Goal: Find specific fact: Find contact information

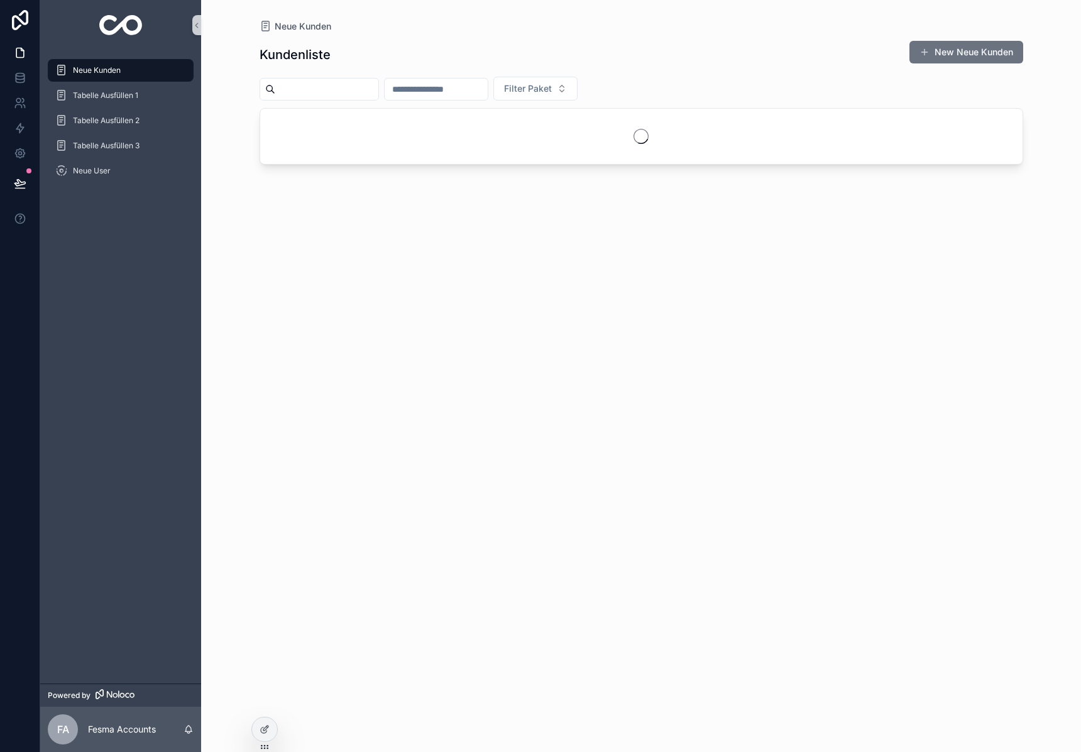
click at [281, 84] on input "scrollable content" at bounding box center [326, 89] width 103 height 18
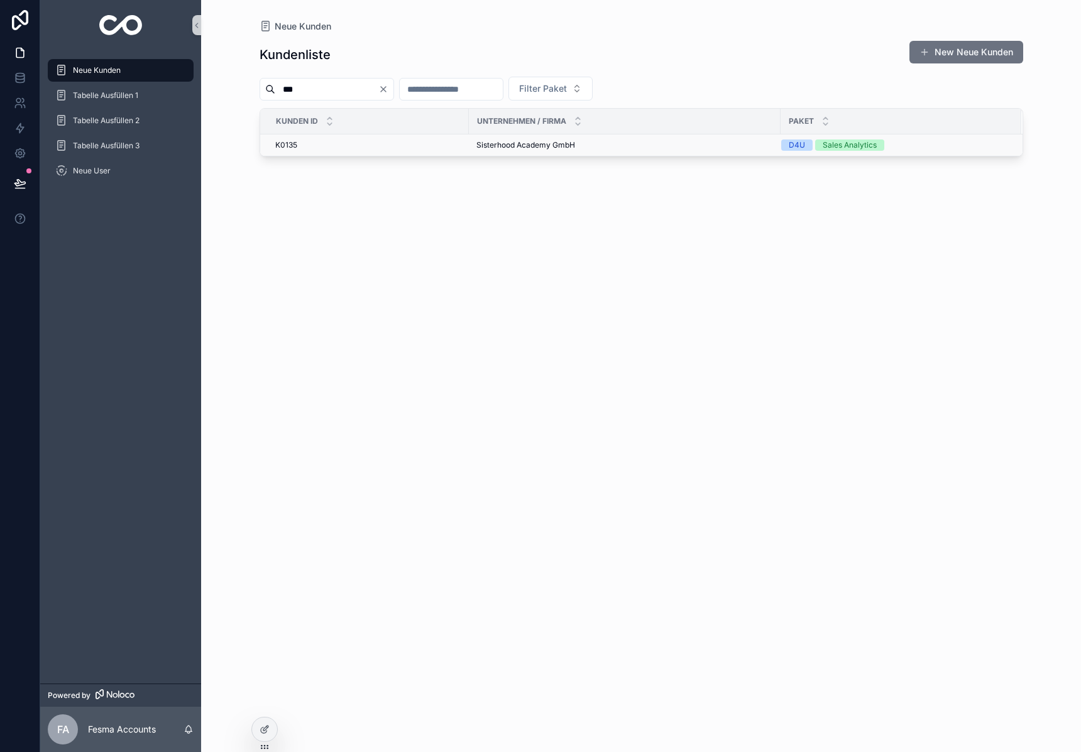
type input "***"
click at [498, 144] on span "Sisterhood Academy GmbH" at bounding box center [525, 145] width 99 height 10
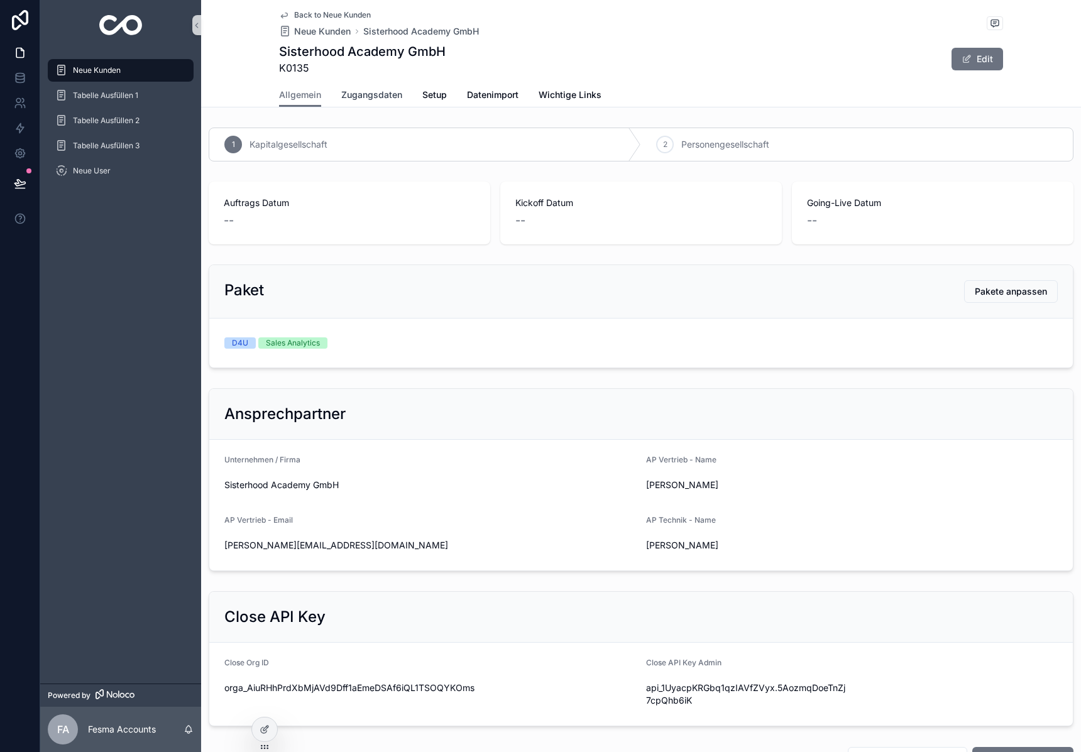
click at [380, 96] on span "Zugangsdaten" at bounding box center [371, 95] width 61 height 13
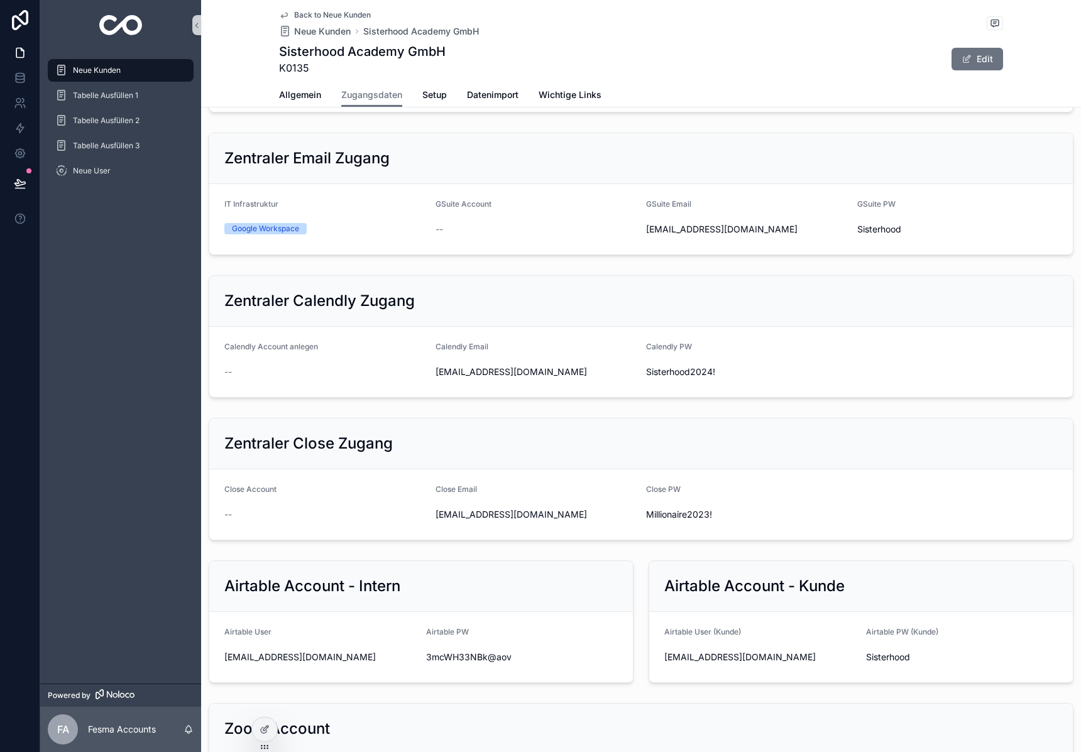
scroll to position [323, 0]
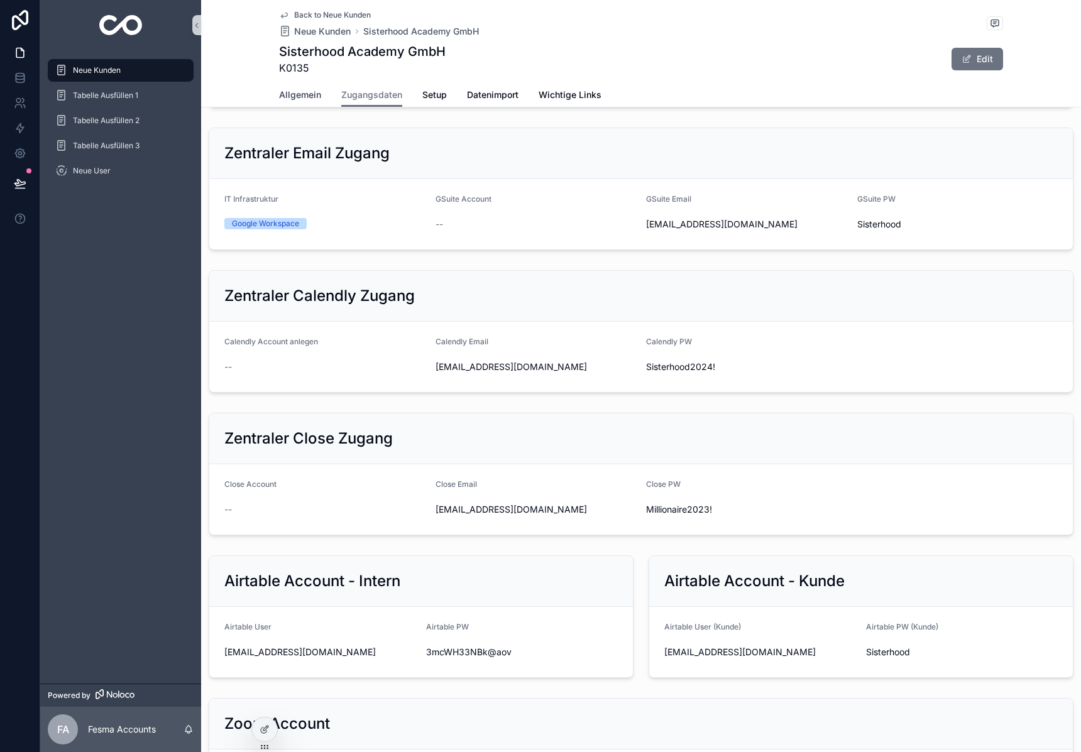
click at [289, 99] on span "Allgemein" at bounding box center [300, 95] width 42 height 13
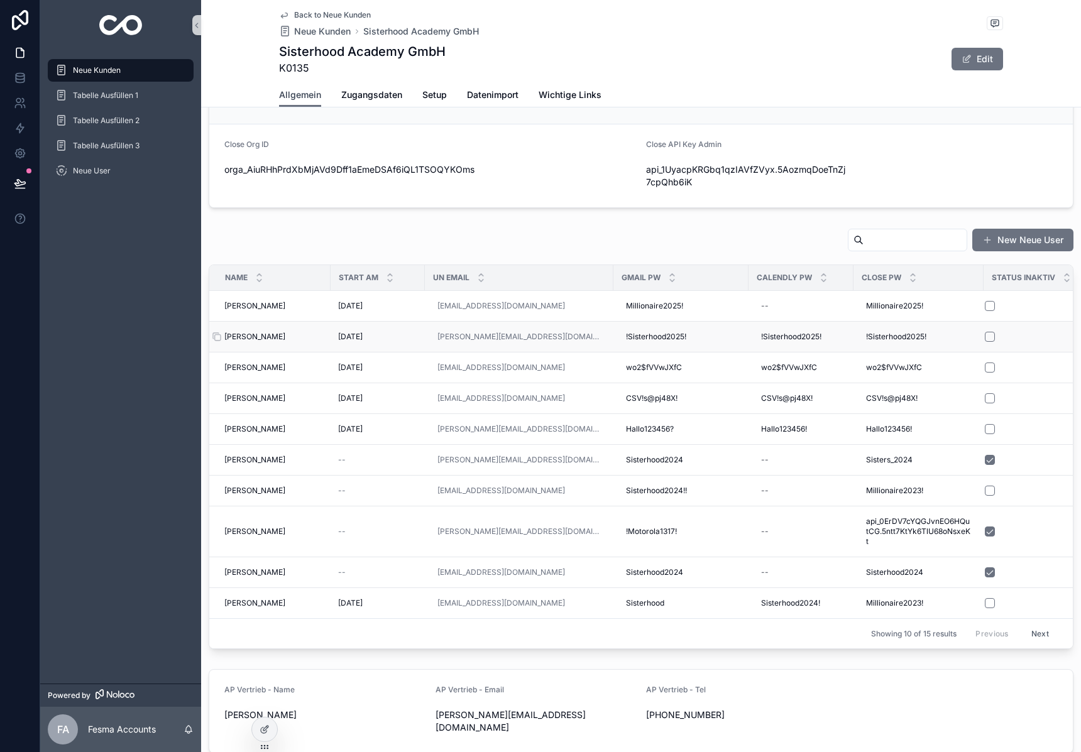
scroll to position [526, 0]
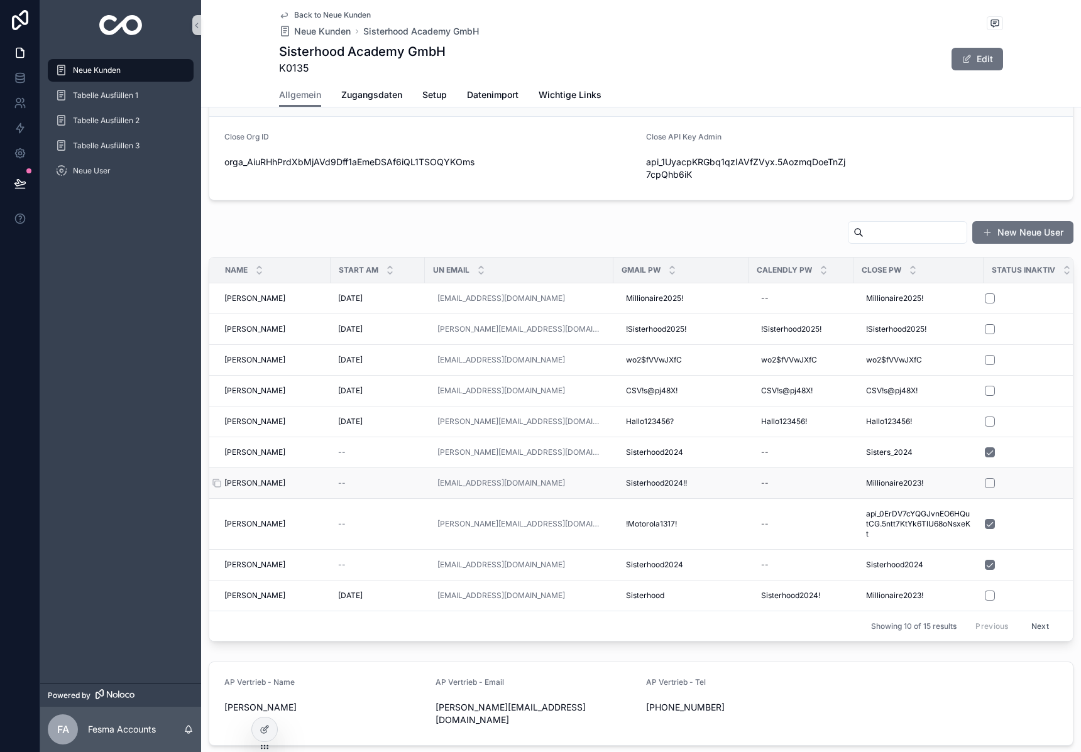
click at [259, 478] on span "[PERSON_NAME]" at bounding box center [254, 483] width 61 height 10
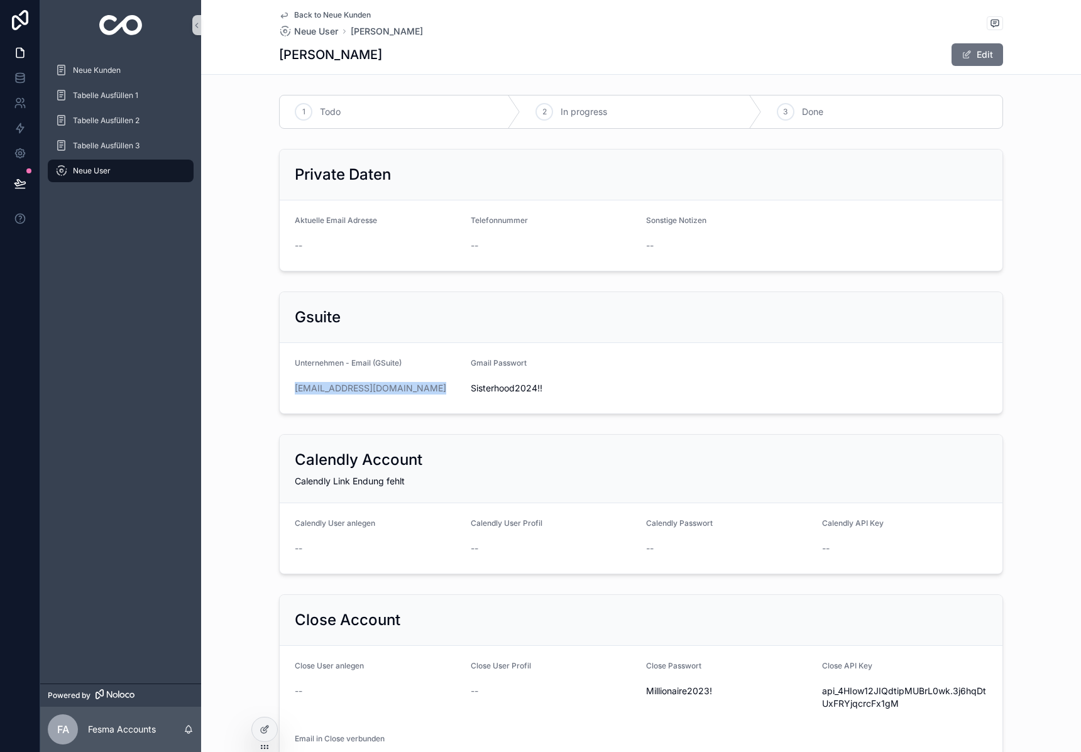
drag, startPoint x: 439, startPoint y: 389, endPoint x: 285, endPoint y: 390, distance: 153.3
click at [285, 390] on form "Unternehmen - Email (GSuite) [EMAIL_ADDRESS][DOMAIN_NAME] Gmail Passwort [SECUR…" at bounding box center [641, 378] width 722 height 70
copy link "[EMAIL_ADDRESS][DOMAIN_NAME]"
click at [506, 382] on span "Sisterhood2024!!" at bounding box center [554, 387] width 166 height 13
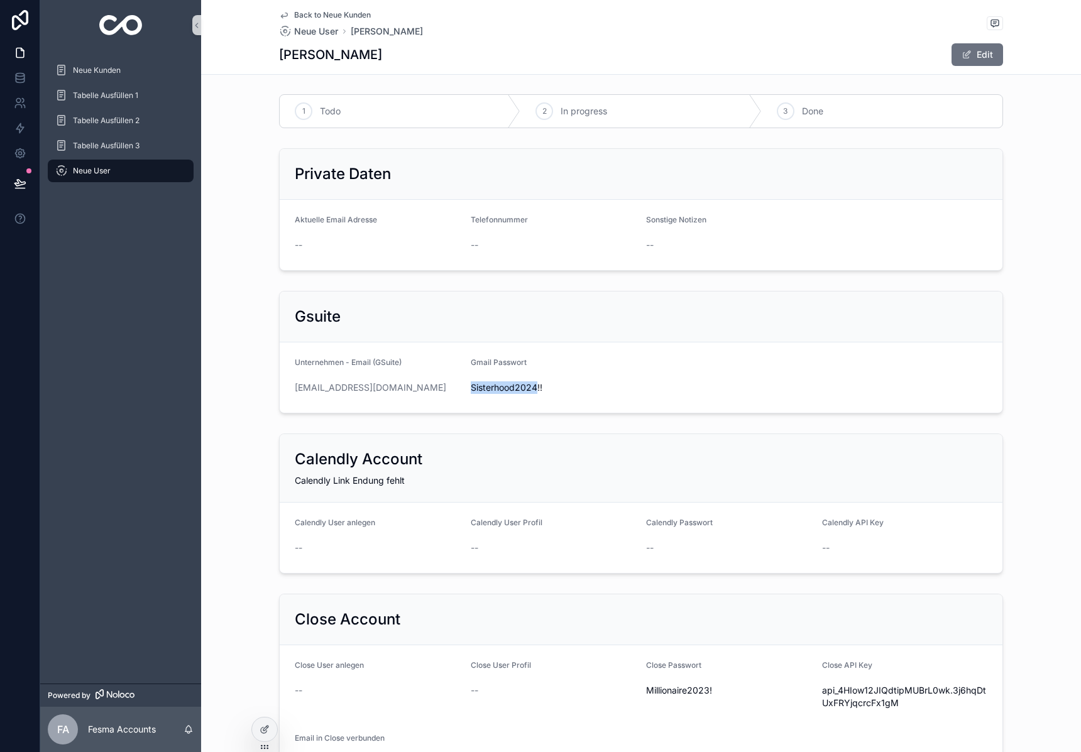
click at [506, 382] on span "Sisterhood2024!!" at bounding box center [554, 387] width 166 height 13
copy span "Sisterhood2024!!"
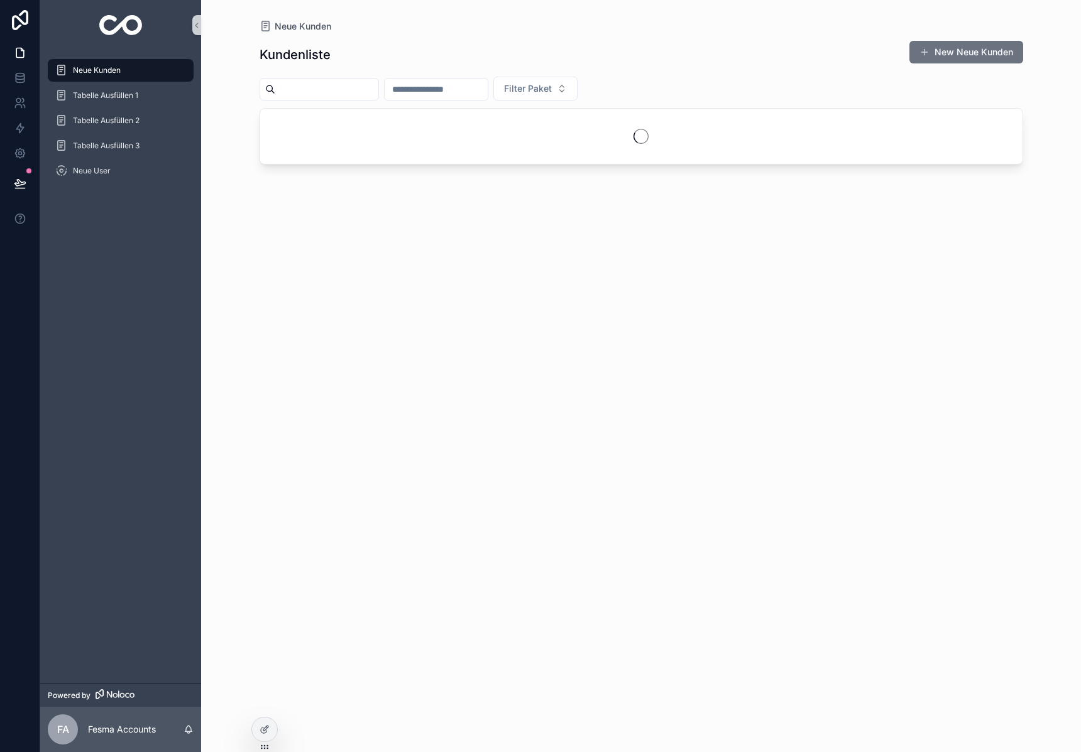
click at [334, 83] on input "scrollable content" at bounding box center [326, 89] width 103 height 18
type input "*****"
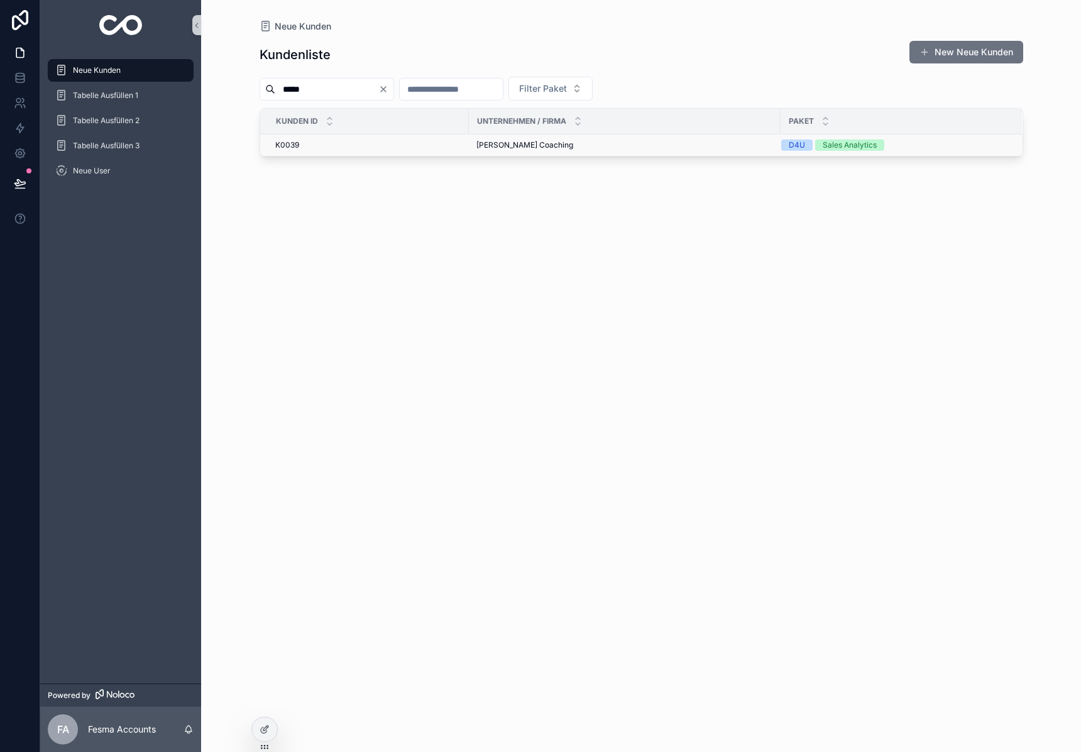
click at [522, 143] on span "Alexandra Weber Coaching" at bounding box center [524, 145] width 97 height 10
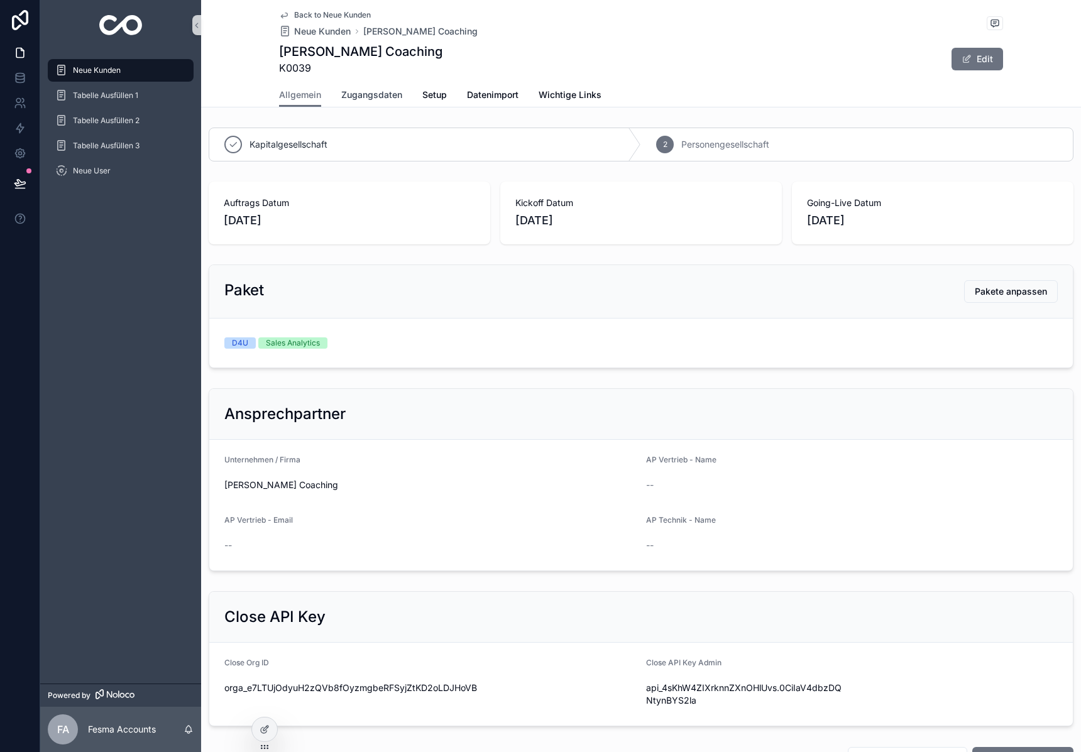
click at [372, 94] on span "Zugangsdaten" at bounding box center [371, 95] width 61 height 13
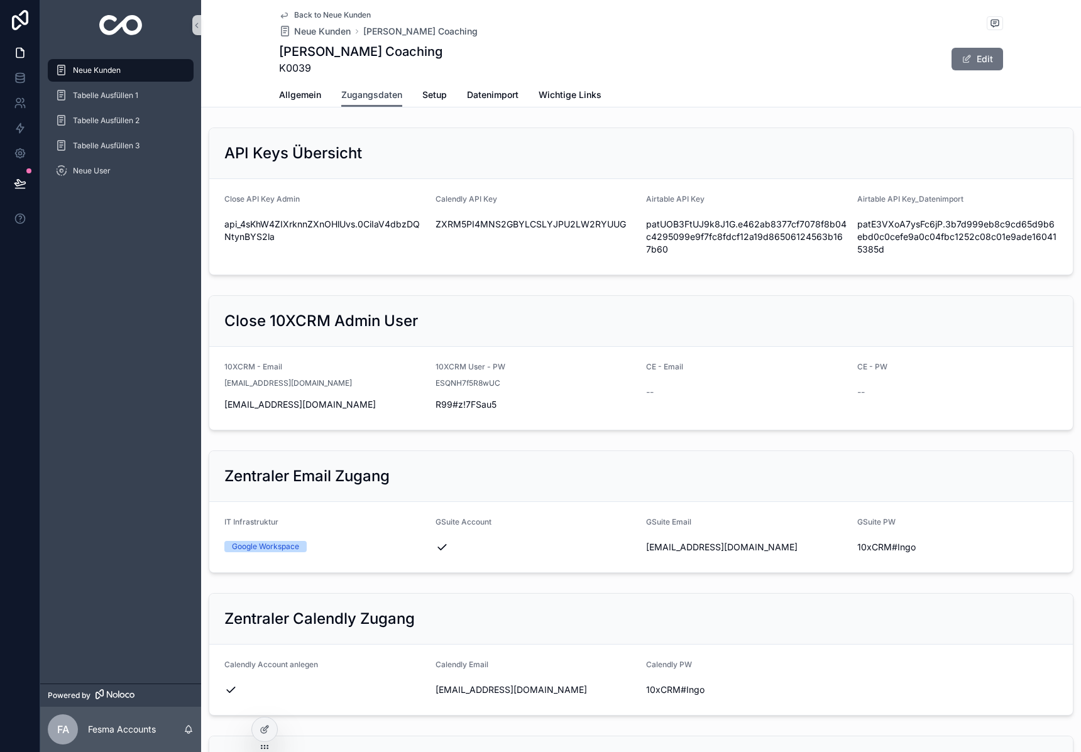
scroll to position [1371, 0]
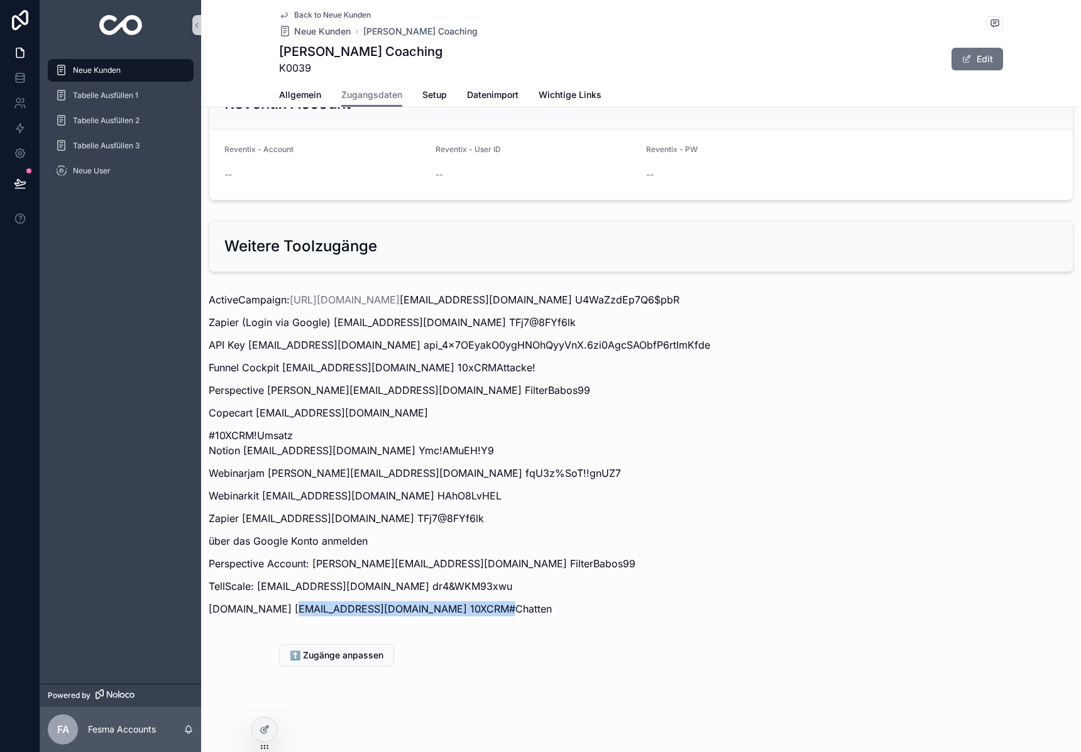
drag, startPoint x: 297, startPoint y: 611, endPoint x: 480, endPoint y: 609, distance: 183.5
click at [480, 609] on p "CHAT.10XCRM.DE valentin@alexandraweber-coaching.de 10XCRM#Chatten" at bounding box center [641, 608] width 864 height 15
copy p "valentin@alexandraweber-coaching.de"
drag, startPoint x: 486, startPoint y: 607, endPoint x: 621, endPoint y: 611, distance: 135.1
click at [620, 611] on p "CHAT.10XCRM.DE valentin@alexandraweber-coaching.de 10XCRM#Chatten" at bounding box center [641, 608] width 864 height 15
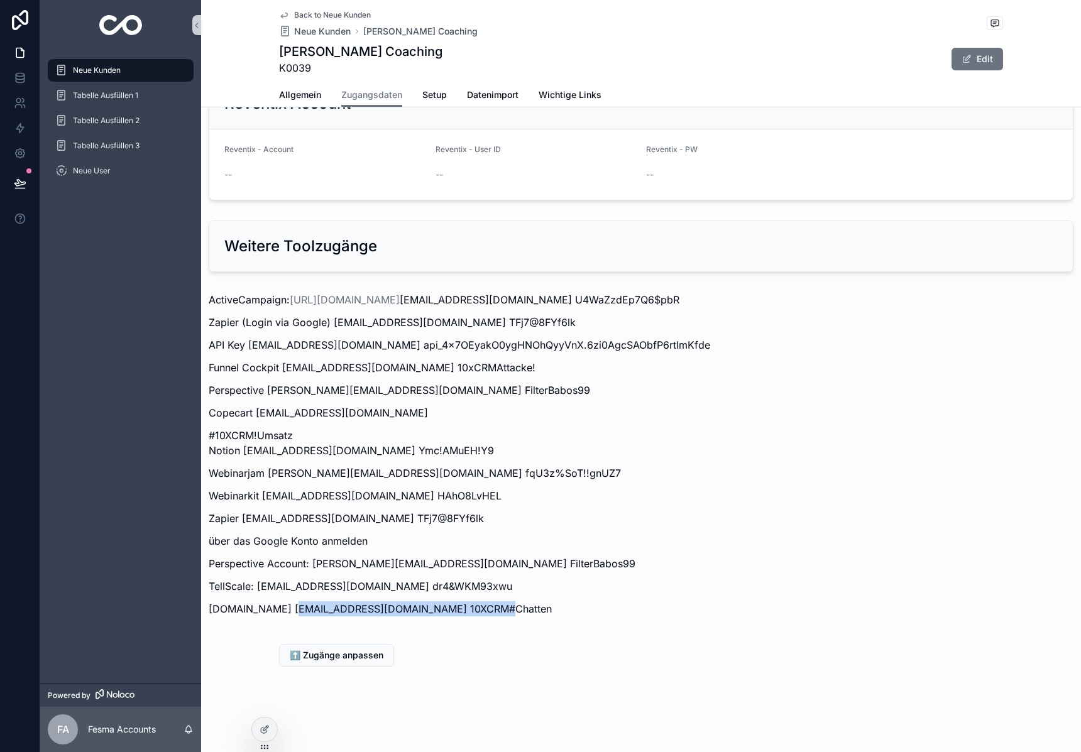
copy p "10XCRM#Chatten"
drag, startPoint x: 479, startPoint y: 608, endPoint x: 296, endPoint y: 608, distance: 183.4
click at [296, 608] on p "CHAT.10XCRM.DE valentin@alexandraweber-coaching.de 10XCRM#Chatten" at bounding box center [641, 608] width 864 height 15
copy p "valentin@alexandraweber-coaching.de"
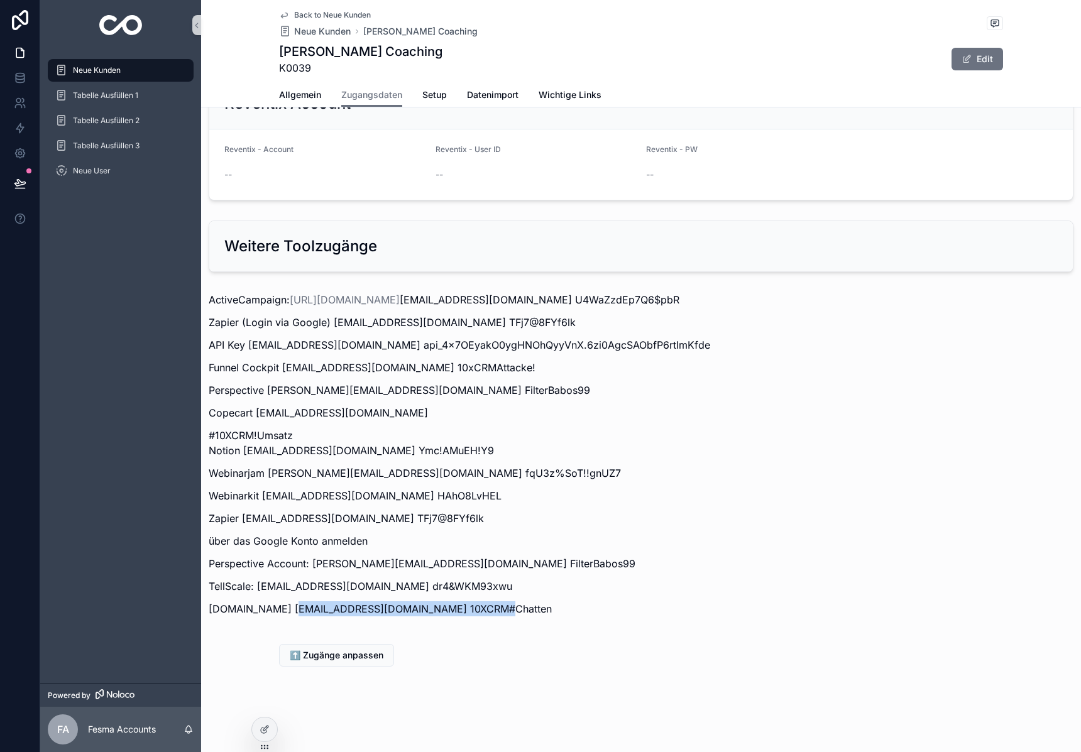
drag, startPoint x: 486, startPoint y: 609, endPoint x: 570, endPoint y: 604, distance: 84.3
click at [570, 604] on p "CHAT.10XCRM.DE valentin@alexandraweber-coaching.de 10XCRM#Chatten" at bounding box center [641, 608] width 864 height 15
copy p "10XCRM#Chatten"
drag, startPoint x: 292, startPoint y: 609, endPoint x: 206, endPoint y: 610, distance: 86.1
click at [206, 610] on div "ActiveCampaign: https://aw-lifecoach.activehosted.com buchhaltung@alexandrawebe…" at bounding box center [641, 458] width 880 height 342
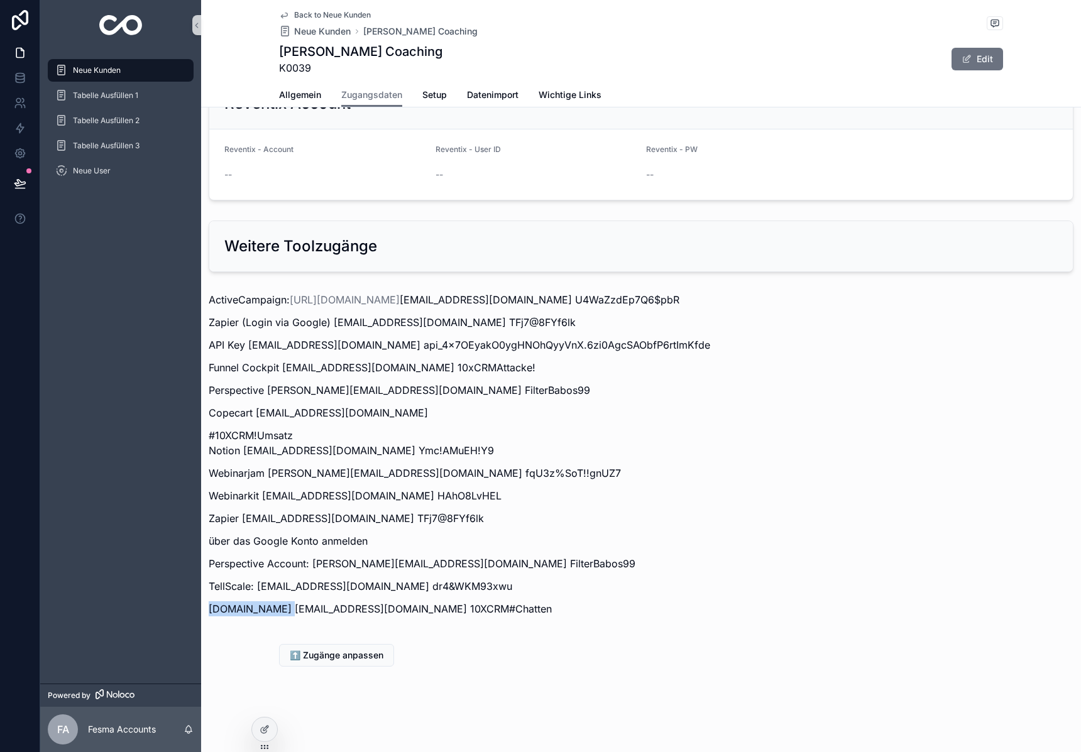
copy p "CHAT.10XCRM.DE"
drag, startPoint x: 297, startPoint y: 608, endPoint x: 481, endPoint y: 603, distance: 184.8
click at [481, 603] on p "CHAT.10XCRM.DE valentin@alexandraweber-coaching.de 10XCRM#Chatten" at bounding box center [641, 608] width 864 height 15
copy p "valentin@alexandraweber-coaching.de"
drag, startPoint x: 484, startPoint y: 606, endPoint x: 623, endPoint y: 611, distance: 139.0
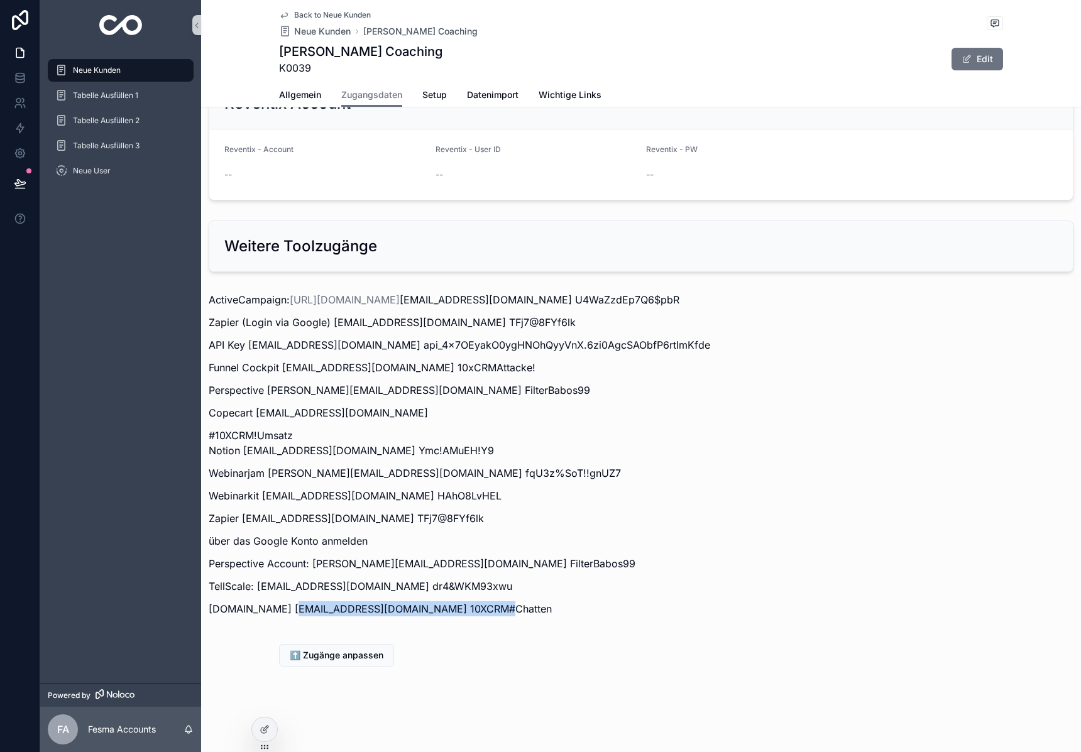
click at [623, 611] on p "CHAT.10XCRM.DE valentin@alexandraweber-coaching.de 10XCRM#Chatten" at bounding box center [641, 608] width 864 height 15
copy p "10XCRM#Chatten"
click at [493, 614] on p "CHAT.10XCRM.DE valentin@alexandraweber-coaching.de 10XCRM#Chatten" at bounding box center [641, 608] width 864 height 15
click at [510, 619] on div "ActiveCampaign: https://aw-lifecoach.activehosted.com buchhaltung@alexandrawebe…" at bounding box center [641, 458] width 880 height 342
drag, startPoint x: 485, startPoint y: 608, endPoint x: 572, endPoint y: 613, distance: 86.9
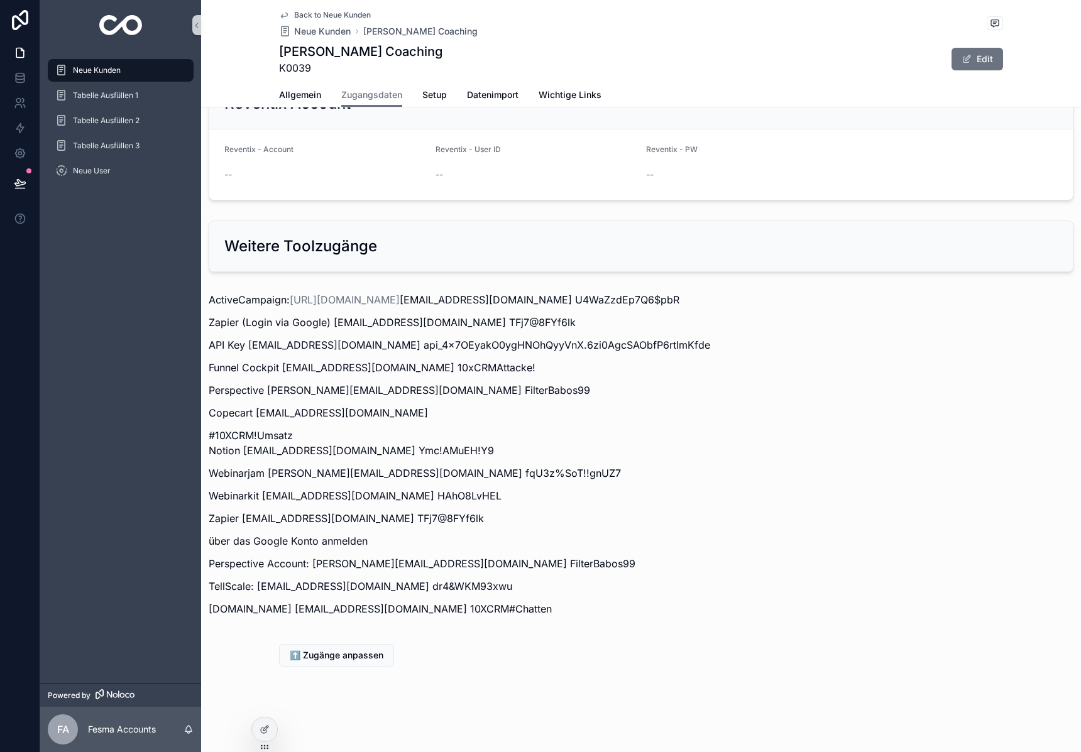
click at [572, 613] on p "CHAT.10XCRM.DE valentin@alexandraweber-coaching.de 10XCRM#Chatten" at bounding box center [641, 608] width 864 height 15
copy p "10XCRM#Chatten"
click at [325, 650] on span "⬆️ Zugänge anpassen" at bounding box center [337, 655] width 94 height 13
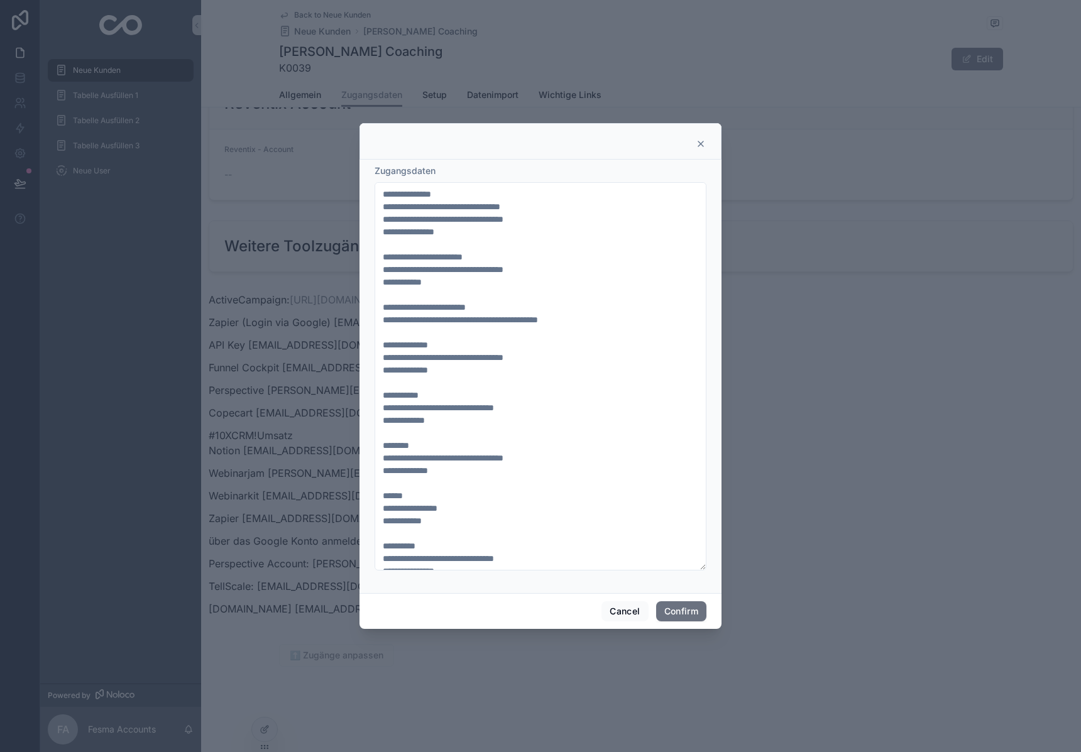
scroll to position [289, 0]
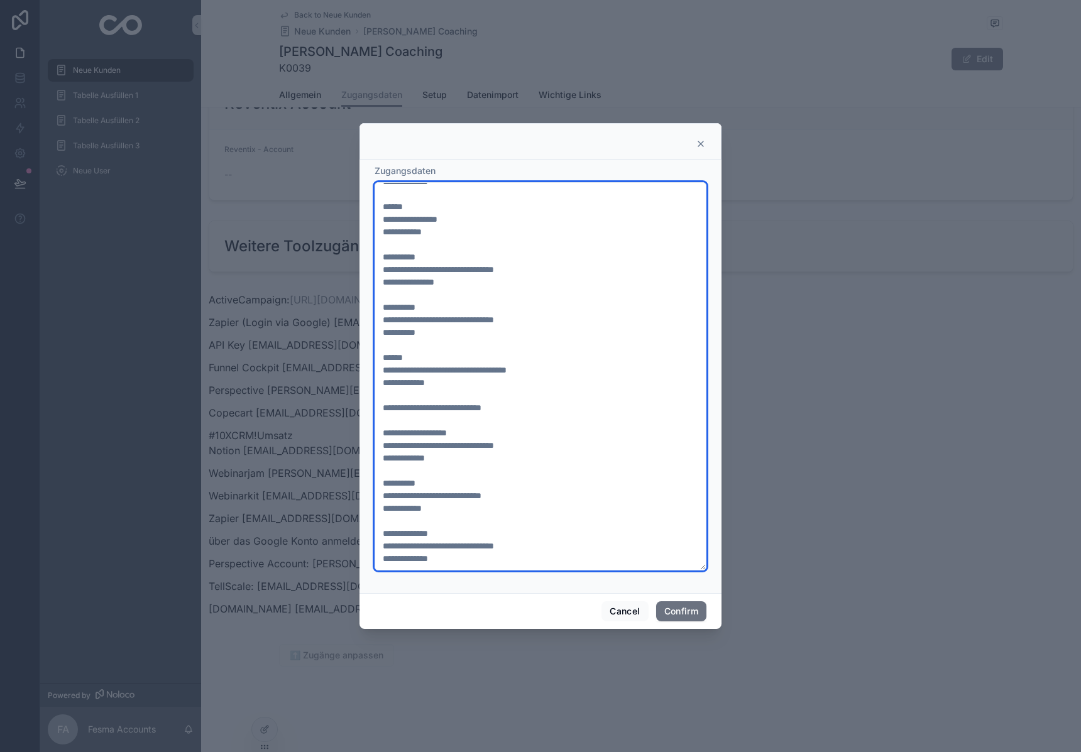
drag, startPoint x: 461, startPoint y: 558, endPoint x: 381, endPoint y: 560, distance: 80.4
click at [381, 560] on textarea "**********" at bounding box center [540, 376] width 332 height 388
paste textarea "**"
type textarea "**********"
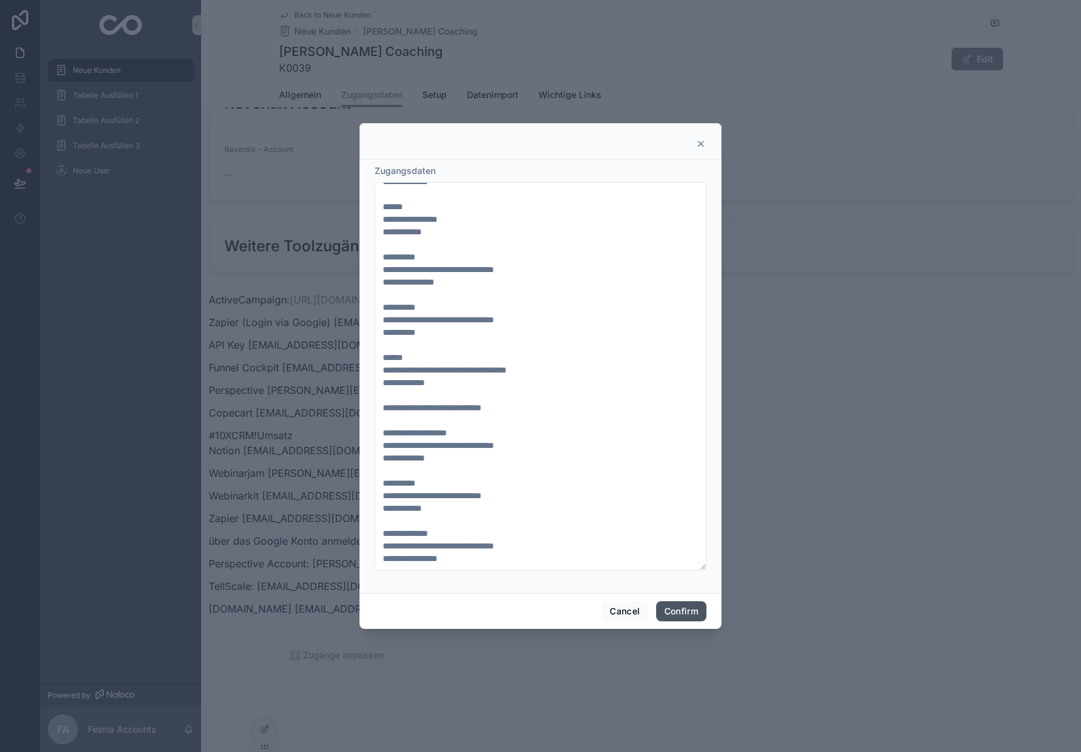
click at [665, 610] on button "Confirm" at bounding box center [681, 611] width 50 height 20
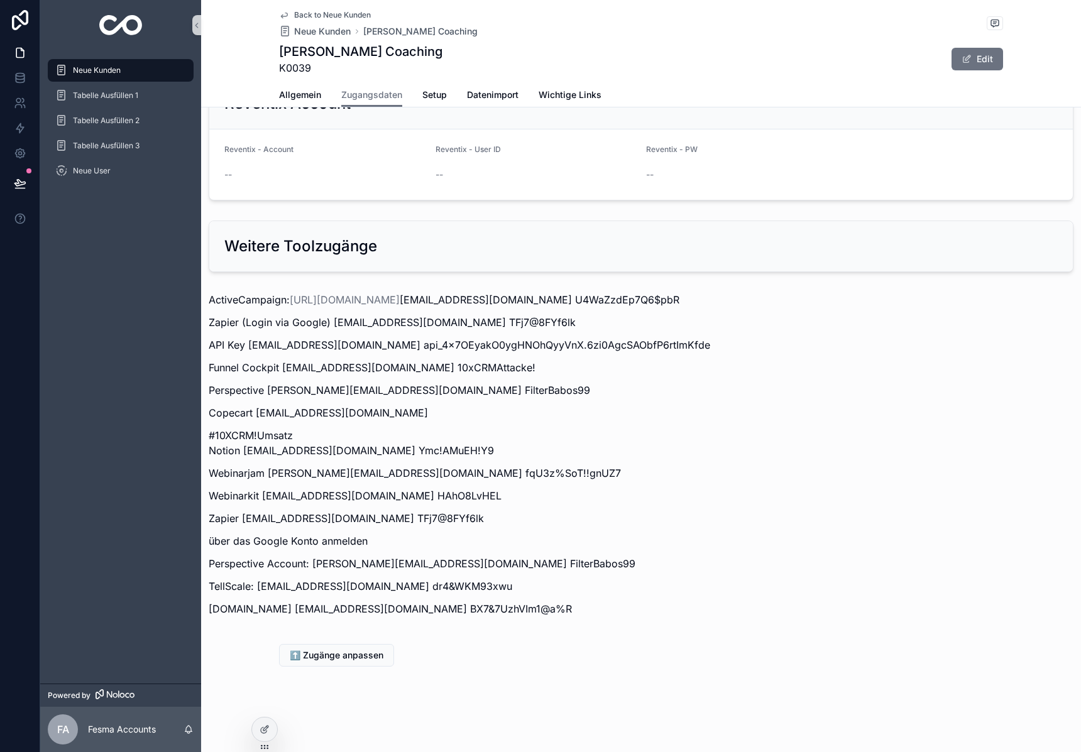
drag, startPoint x: 466, startPoint y: 619, endPoint x: 452, endPoint y: 615, distance: 14.5
click at [452, 615] on div "ActiveCampaign: https://aw-lifecoach.activehosted.com buchhaltung@alexandrawebe…" at bounding box center [641, 458] width 880 height 342
drag, startPoint x: 297, startPoint y: 608, endPoint x: 481, endPoint y: 609, distance: 184.7
click at [481, 609] on p "CHAT.10XCRM.DE valentin@alexandraweber-coaching.de BX7&7UzhVIm1@a%R" at bounding box center [641, 608] width 864 height 15
copy p "valentin@alexandraweber-coaching.de"
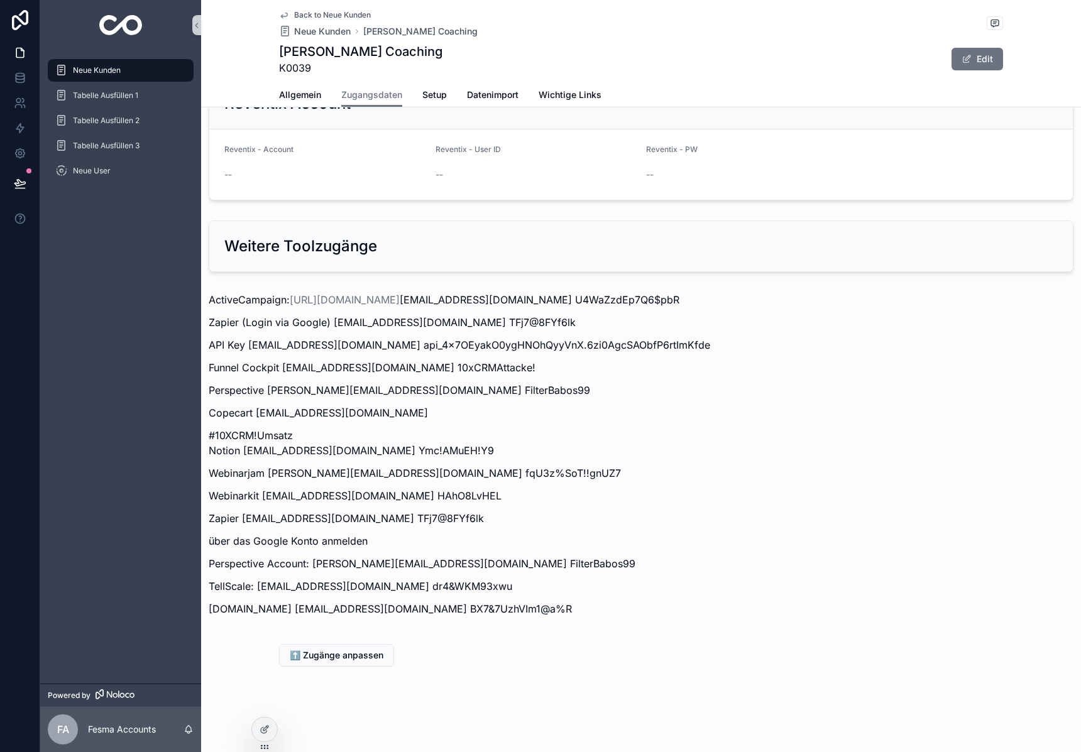
click at [755, 497] on p "Webinarkit valentin@alexandraweber-coaching.de HAhO8LvHEL" at bounding box center [641, 495] width 864 height 15
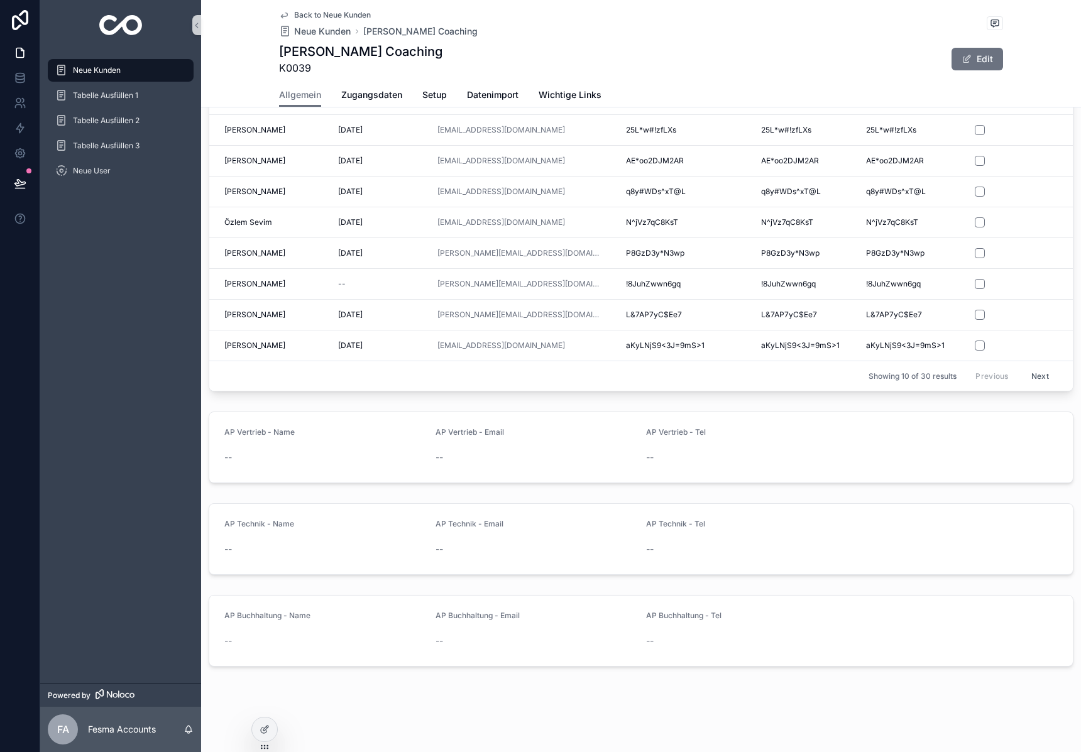
scroll to position [756, 0]
click at [142, 34] on img "scrollable content" at bounding box center [120, 25] width 43 height 20
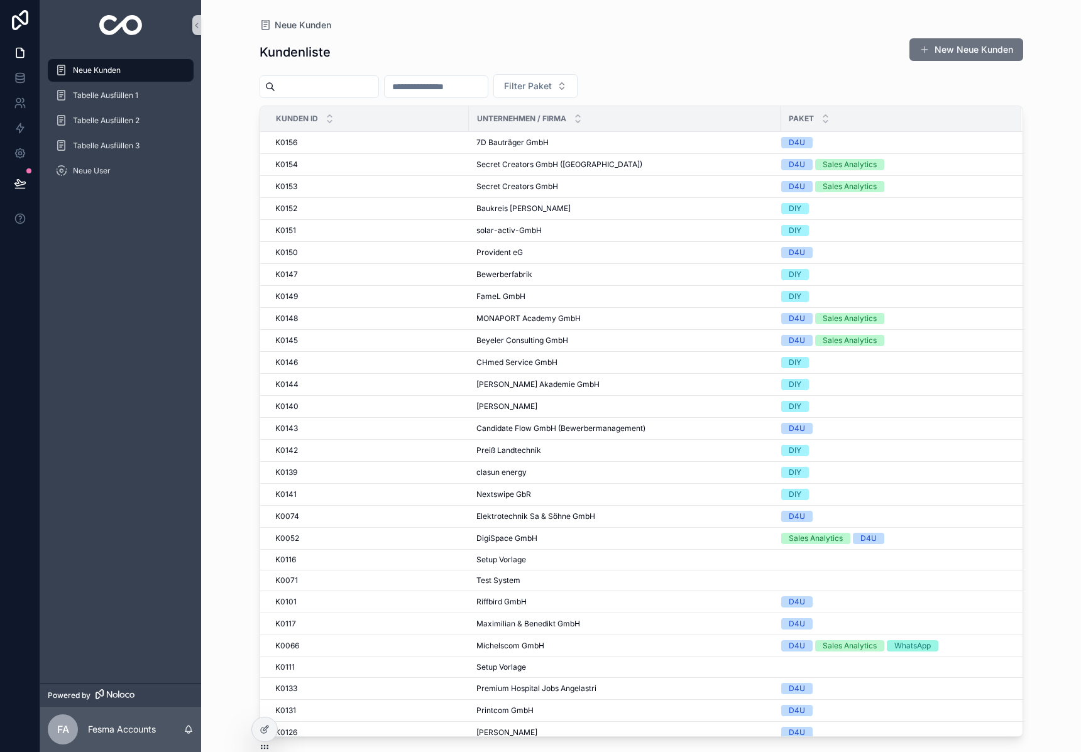
click at [301, 86] on input "scrollable content" at bounding box center [326, 87] width 103 height 18
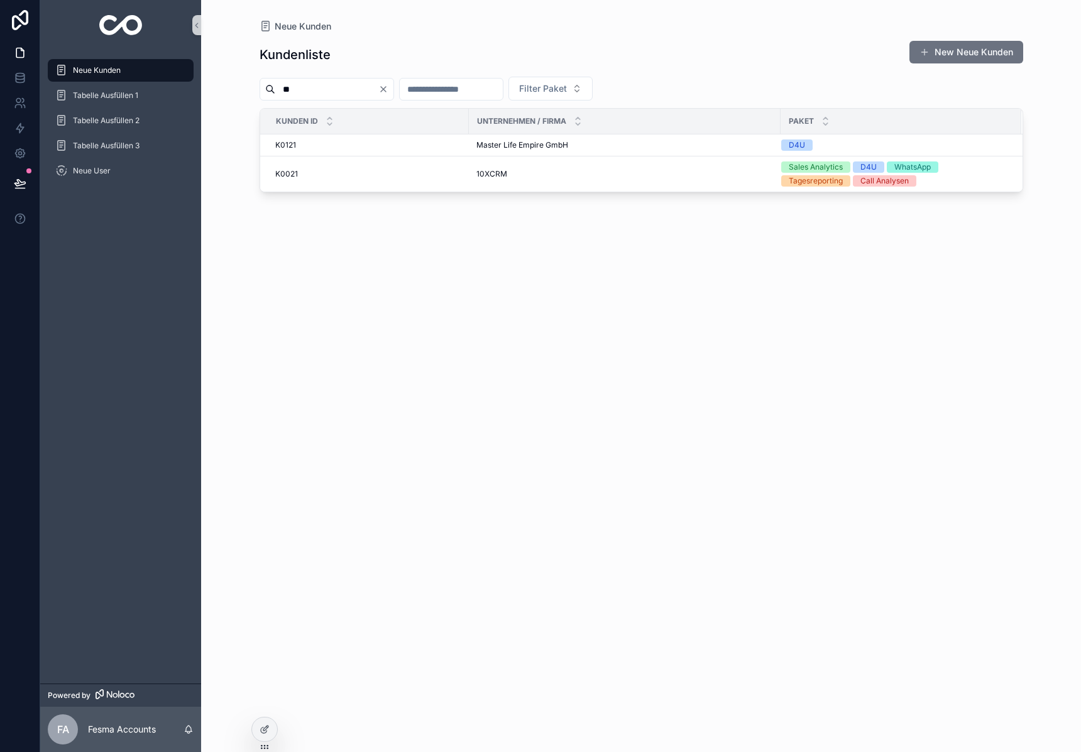
type input "**"
click at [509, 144] on span "Master Life Empire GmbH" at bounding box center [522, 145] width 92 height 10
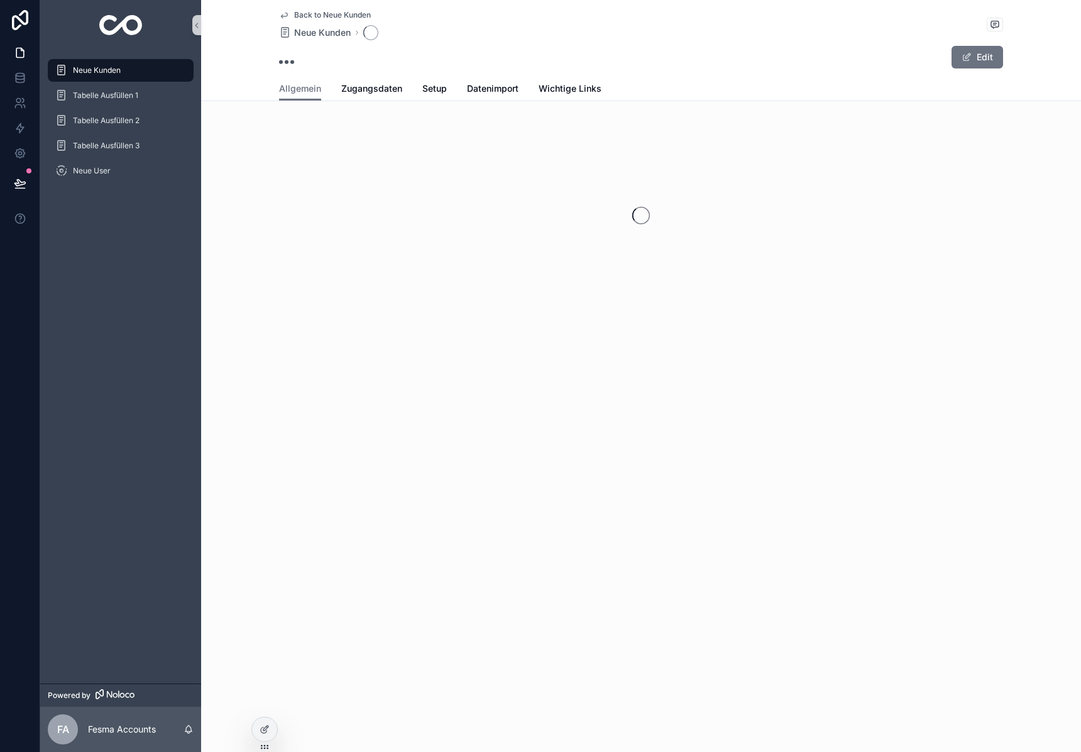
click at [509, 144] on div "scrollable content" at bounding box center [641, 215] width 880 height 199
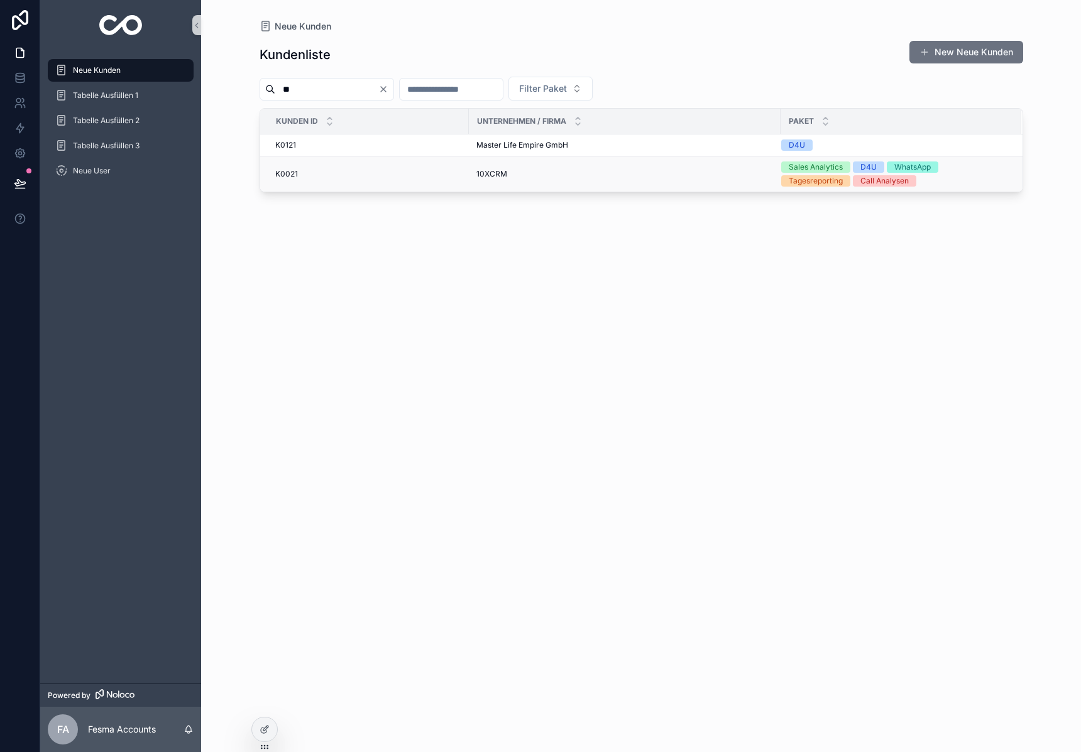
click at [484, 167] on td "10XCRM 10XCRM" at bounding box center [625, 174] width 312 height 36
click at [489, 169] on span "10XCRM" at bounding box center [491, 174] width 31 height 10
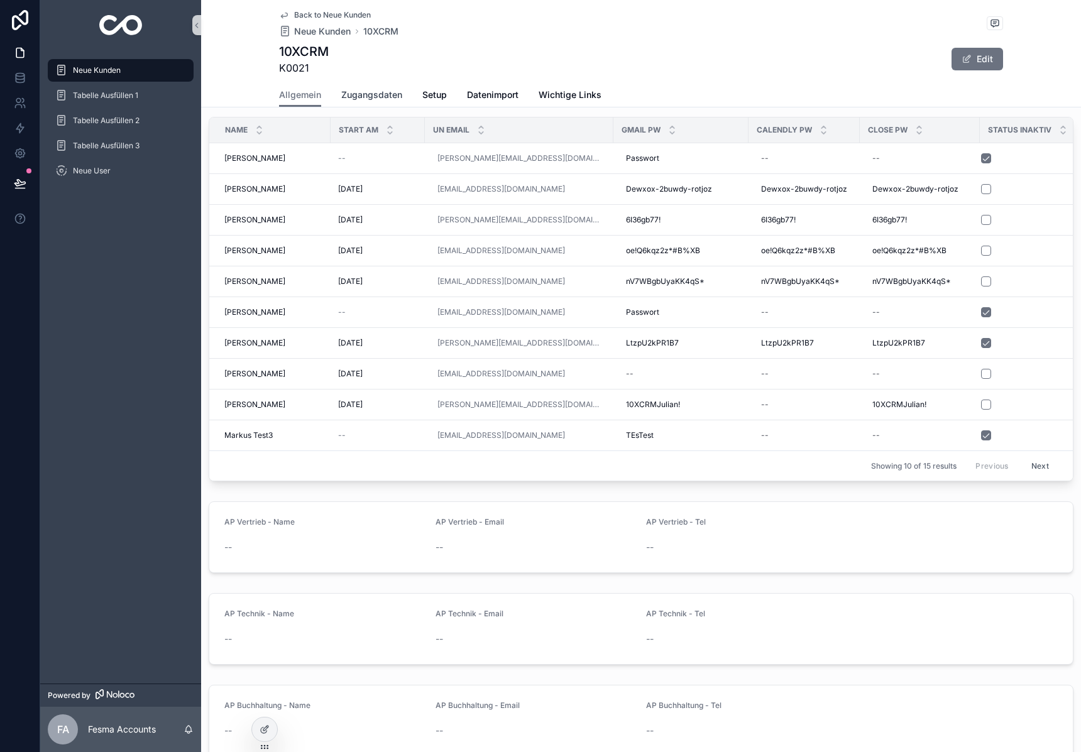
scroll to position [770, 0]
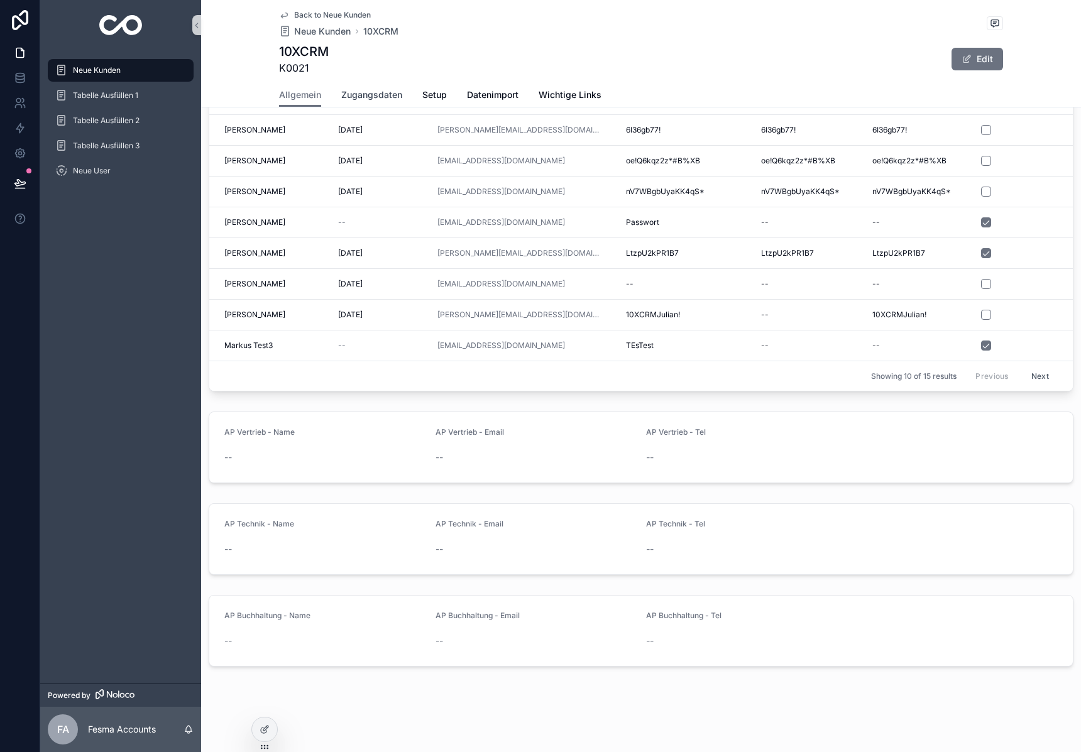
click at [376, 90] on span "Zugangsdaten" at bounding box center [371, 95] width 61 height 13
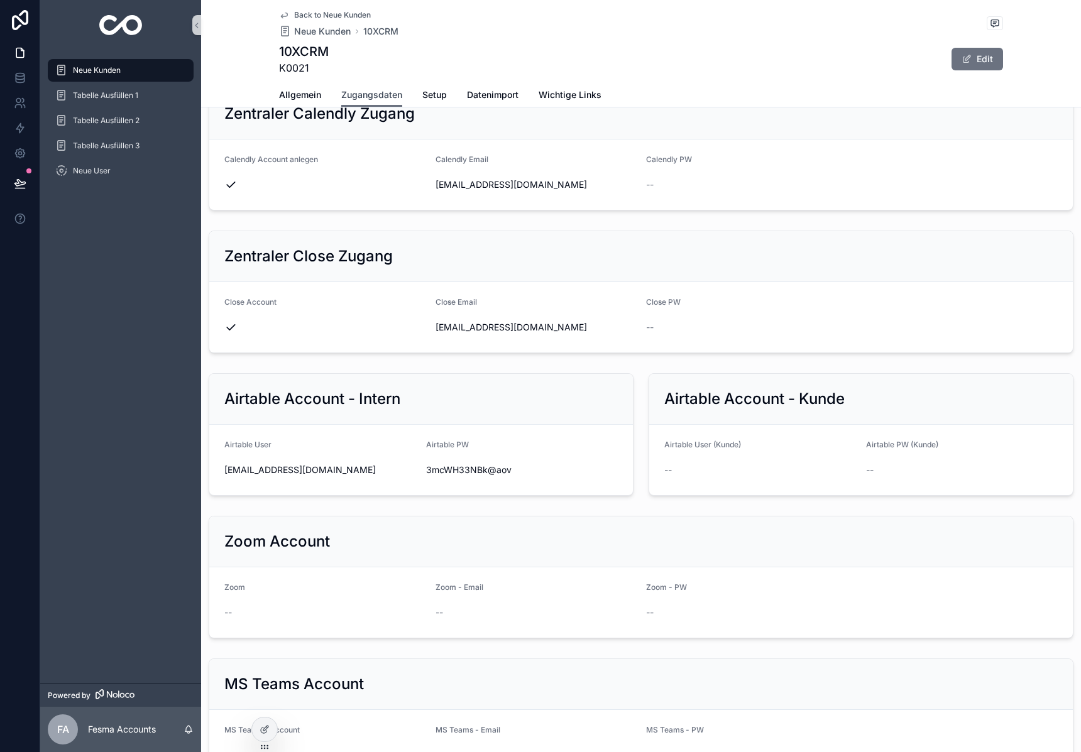
scroll to position [809, 0]
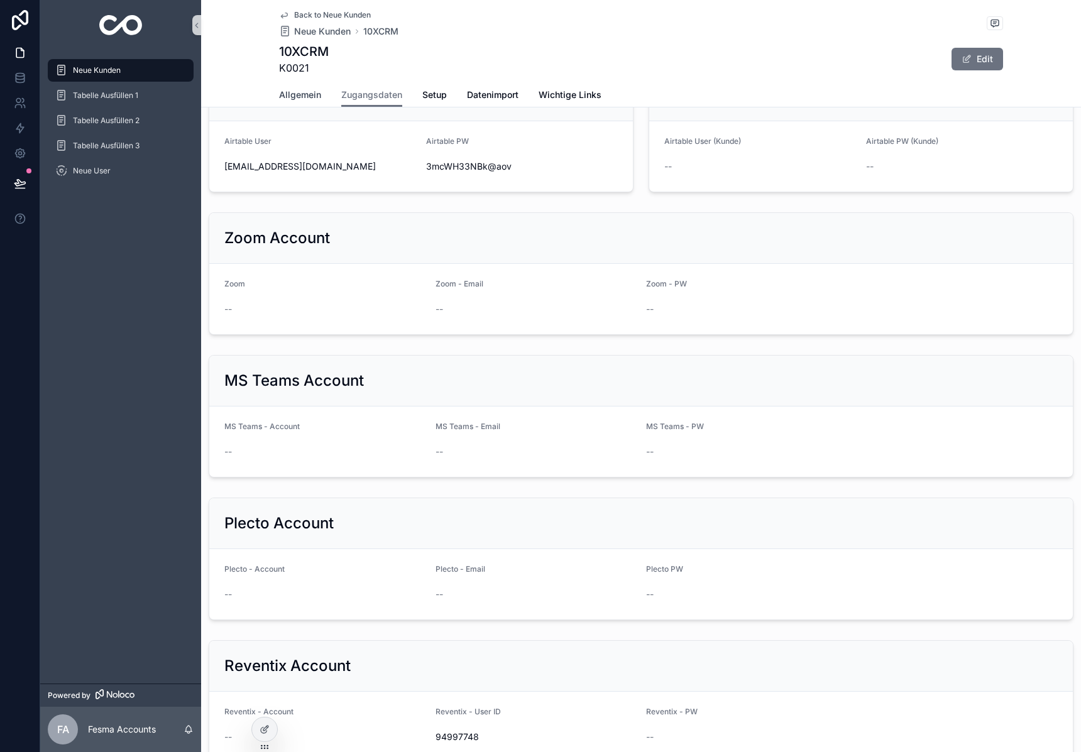
click at [294, 95] on span "Allgemein" at bounding box center [300, 95] width 42 height 13
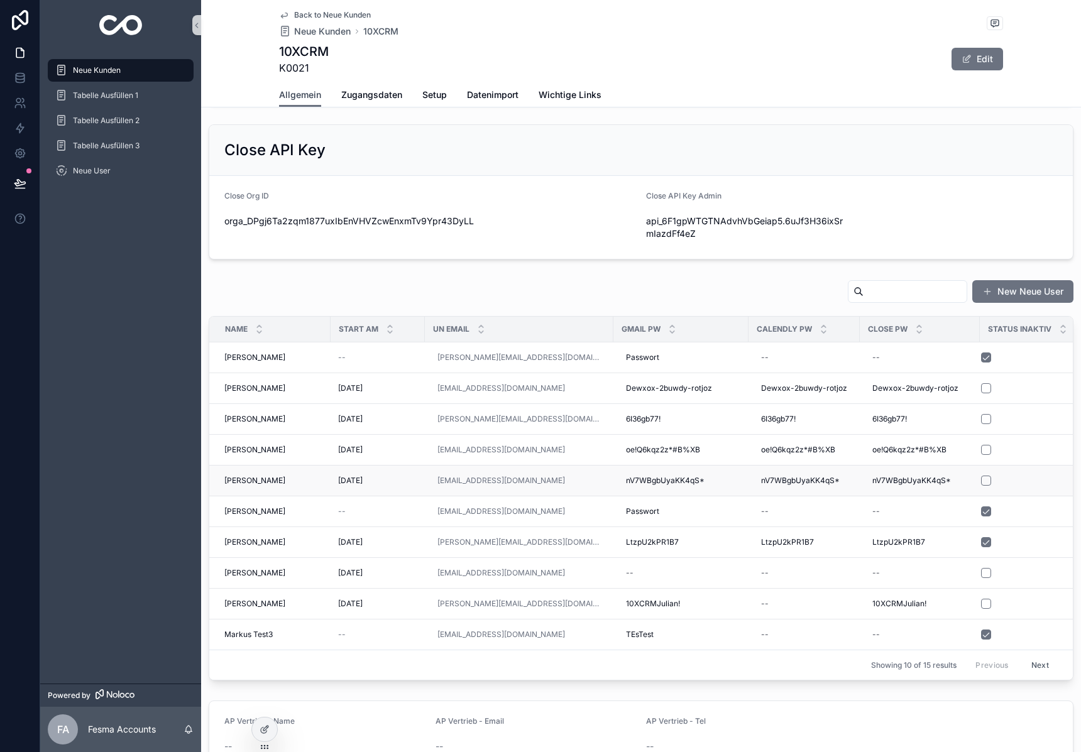
scroll to position [482, 0]
click at [246, 511] on span "Markus Testi" at bounding box center [254, 510] width 61 height 10
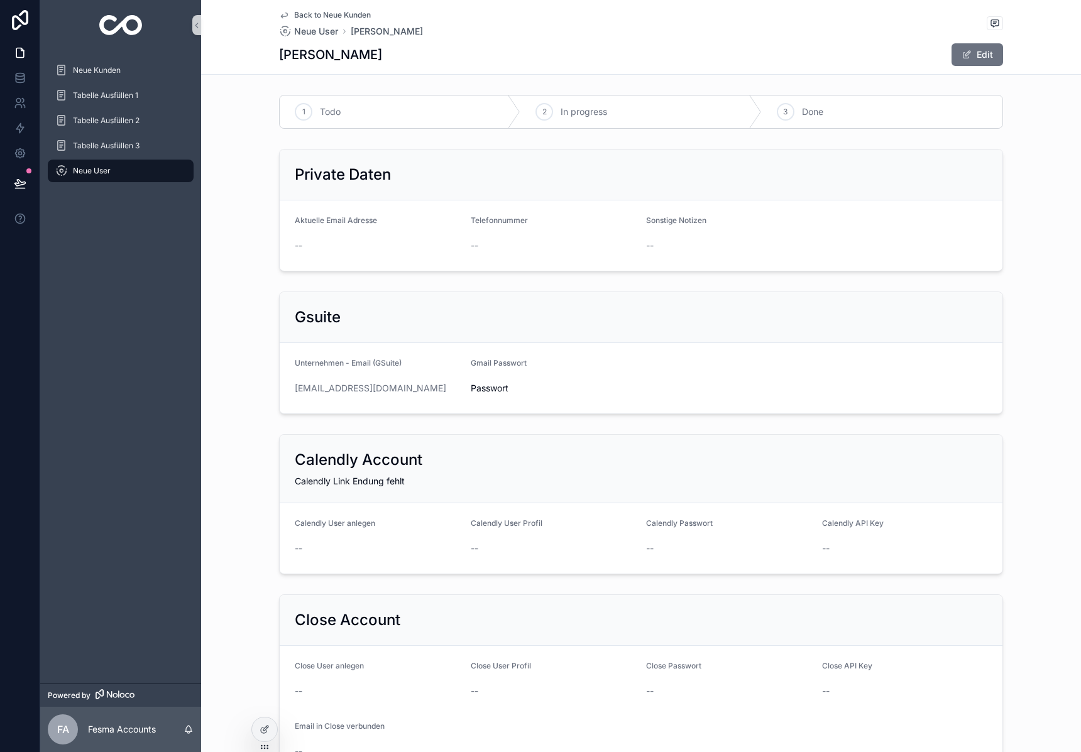
click at [486, 390] on span "Passwort" at bounding box center [554, 388] width 166 height 13
drag, startPoint x: 394, startPoint y: 390, endPoint x: 264, endPoint y: 388, distance: 129.4
click at [264, 388] on div "Gsuite Unternehmen - Email (GSuite) accounts@fesma.de Gmail Passwort Passwort" at bounding box center [641, 352] width 880 height 133
